Goal: Book appointment/travel/reservation

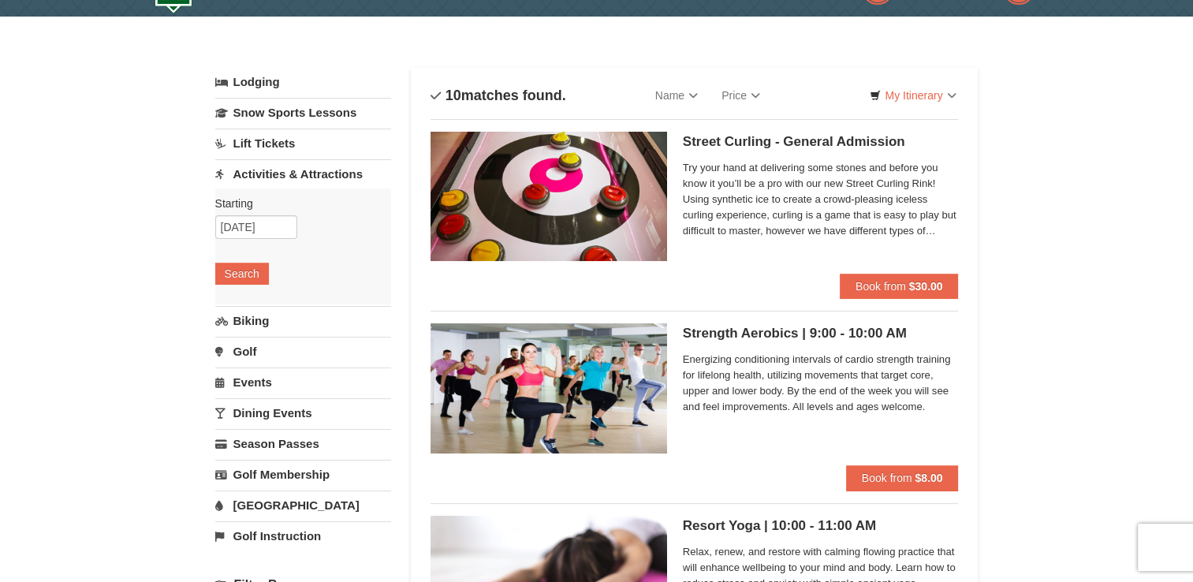
scroll to position [1, 0]
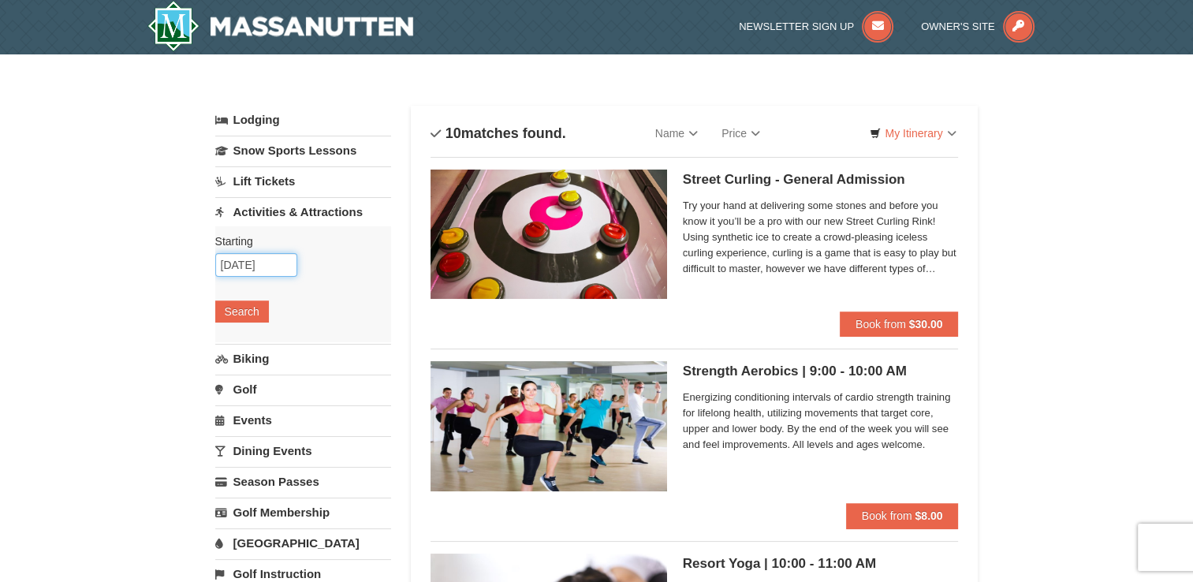
click at [288, 266] on input "[DATE]" at bounding box center [256, 265] width 82 height 24
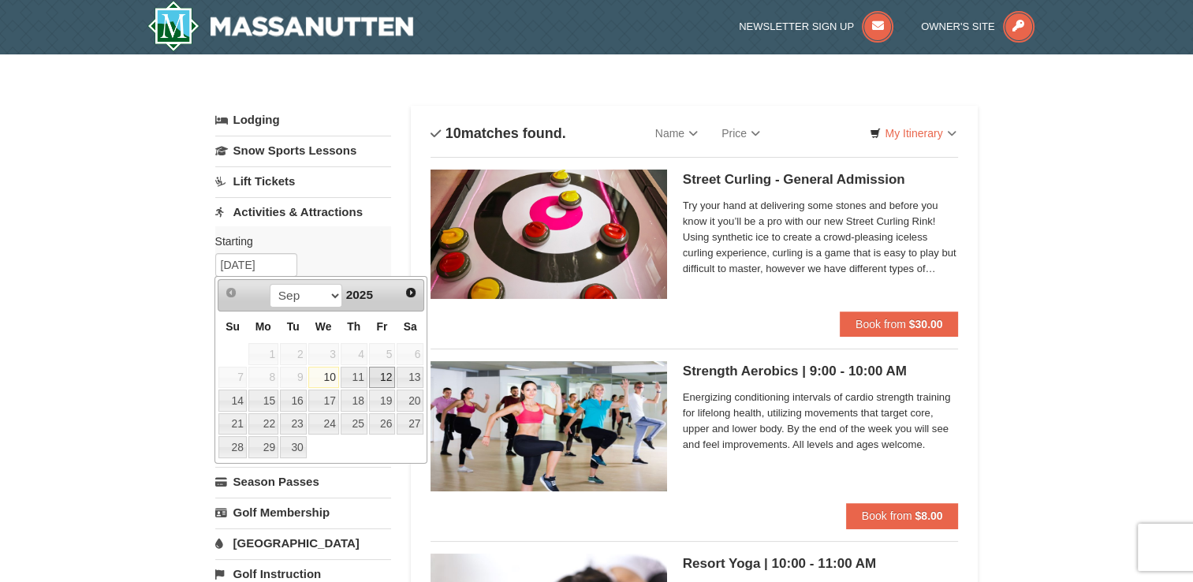
click at [380, 374] on link "12" at bounding box center [382, 378] width 27 height 22
type input "[DATE]"
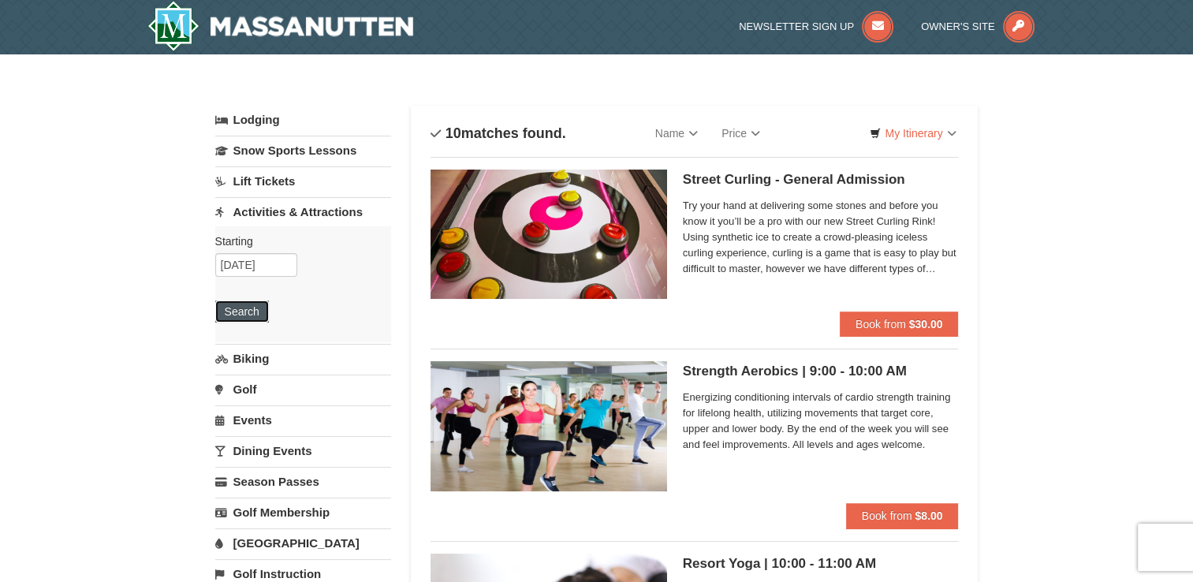
click at [250, 311] on button "Search" at bounding box center [242, 311] width 54 height 22
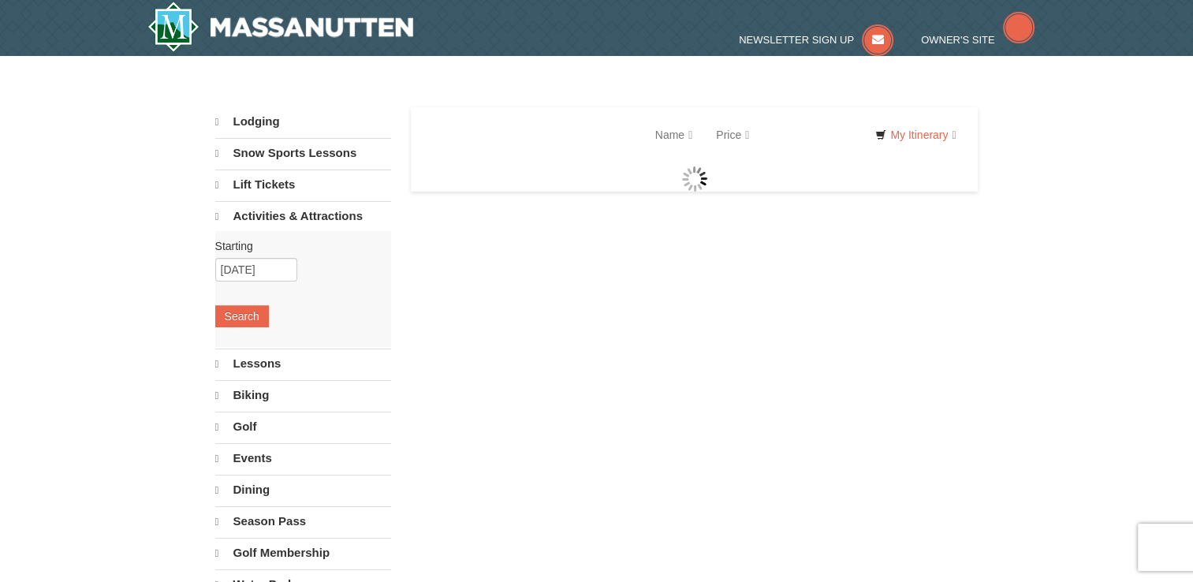
select select "9"
